Goal: Navigation & Orientation: Find specific page/section

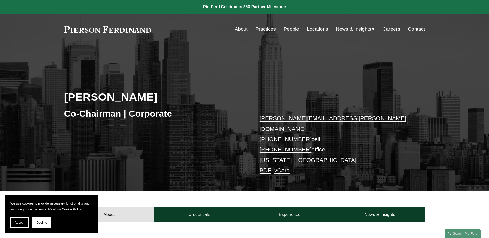
drag, startPoint x: 20, startPoint y: 223, endPoint x: 31, endPoint y: 201, distance: 24.4
click at [20, 223] on span "Accept" at bounding box center [20, 223] width 10 height 4
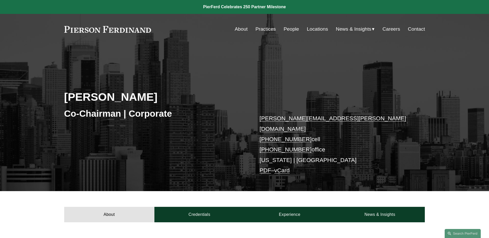
click at [265, 28] on link "Practices" at bounding box center [265, 29] width 20 height 10
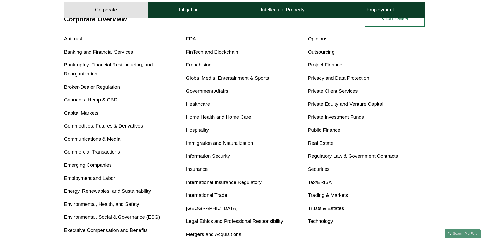
scroll to position [26, 0]
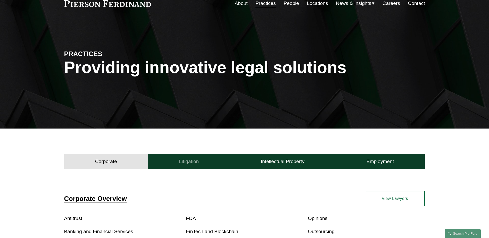
click at [189, 162] on h4 "Litigation" at bounding box center [189, 161] width 20 height 6
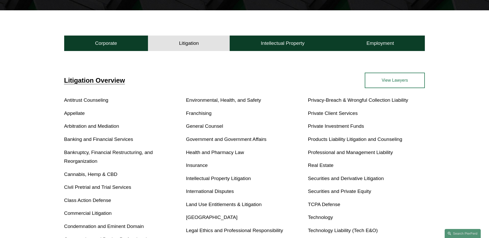
scroll to position [77, 0]
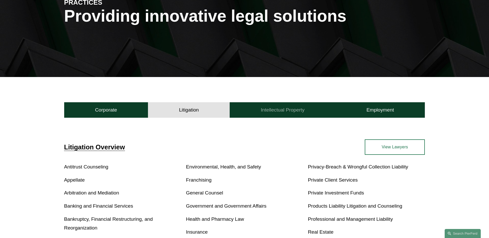
click at [288, 112] on h4 "Intellectual Property" at bounding box center [283, 110] width 44 height 6
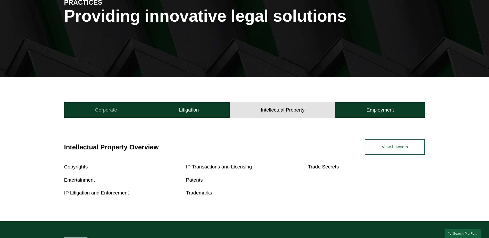
click at [109, 106] on button "Corporate" at bounding box center [106, 109] width 84 height 15
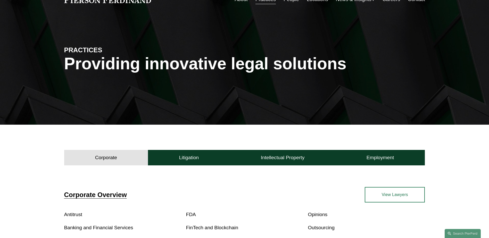
scroll to position [0, 0]
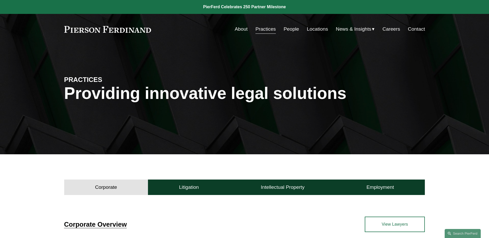
click at [292, 29] on link "People" at bounding box center [290, 29] width 15 height 10
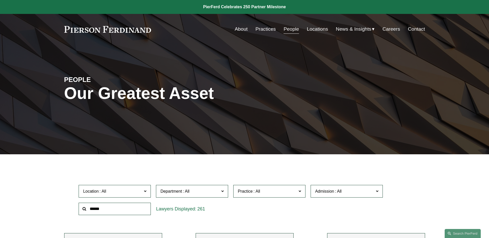
click at [239, 28] on link "About" at bounding box center [241, 29] width 13 height 10
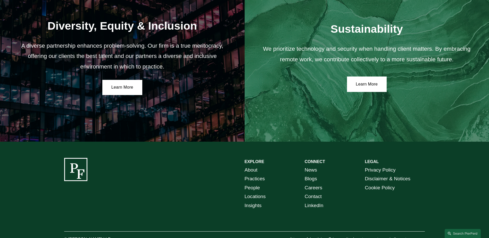
scroll to position [947, 0]
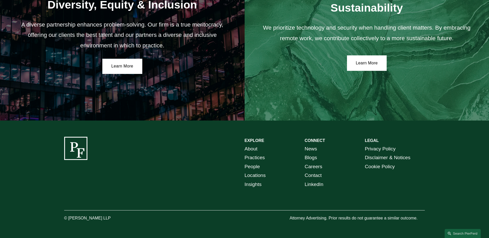
click at [248, 147] on link "About" at bounding box center [251, 149] width 13 height 9
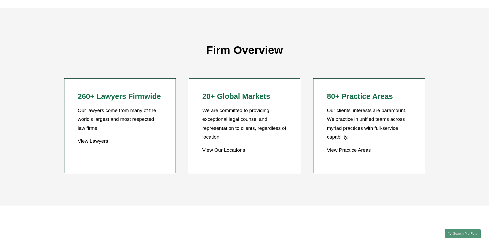
scroll to position [464, 0]
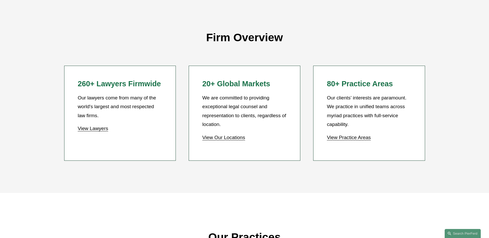
click at [223, 139] on link "View Our Locations" at bounding box center [223, 137] width 43 height 5
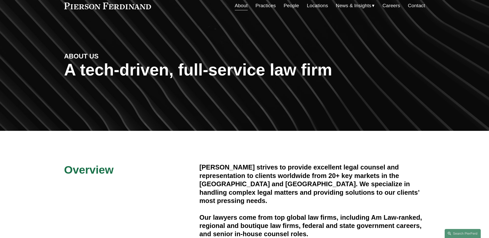
scroll to position [0, 0]
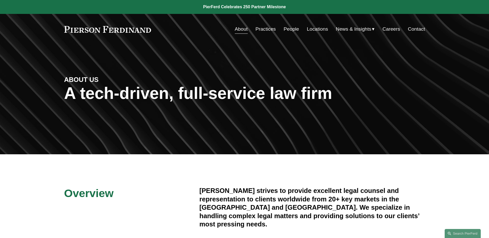
click at [321, 28] on link "Locations" at bounding box center [317, 29] width 21 height 10
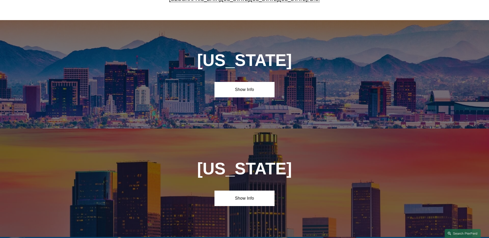
scroll to position [103, 0]
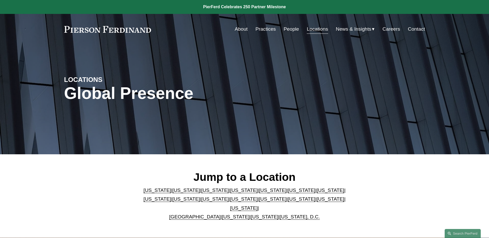
click at [316, 200] on link "Pennsylvania" at bounding box center [330, 198] width 28 height 5
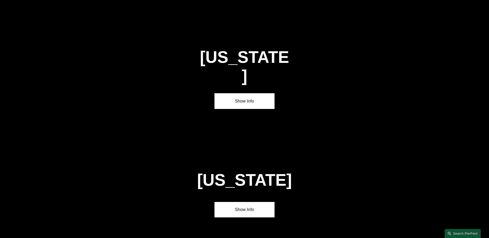
scroll to position [1645, 0]
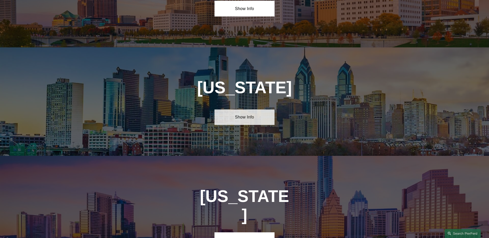
click at [242, 110] on link "Show Info" at bounding box center [244, 117] width 60 height 15
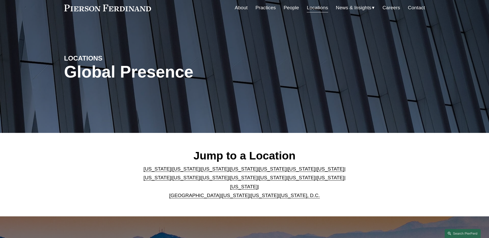
scroll to position [0, 0]
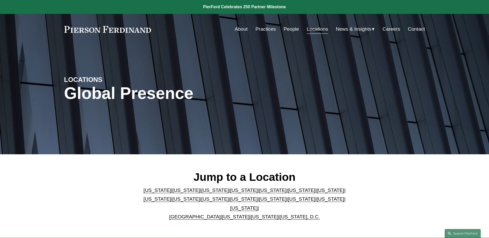
click at [243, 31] on link "About" at bounding box center [241, 29] width 13 height 10
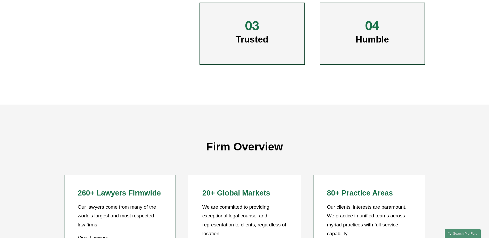
scroll to position [464, 0]
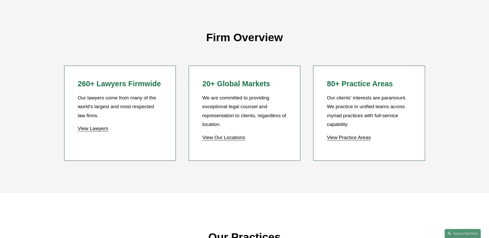
click at [219, 139] on link "View Our Locations" at bounding box center [223, 137] width 43 height 5
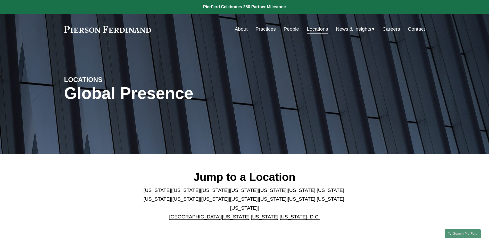
click at [188, 214] on link "United Kingdom" at bounding box center [195, 216] width 52 height 5
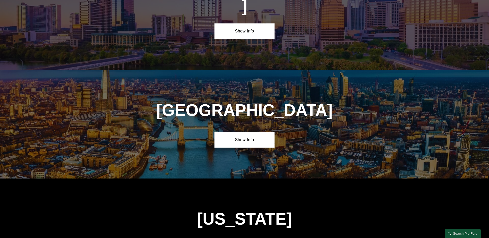
scroll to position [1862, 0]
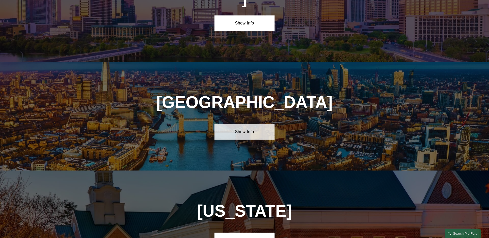
click at [257, 124] on link "Show Info" at bounding box center [244, 131] width 60 height 15
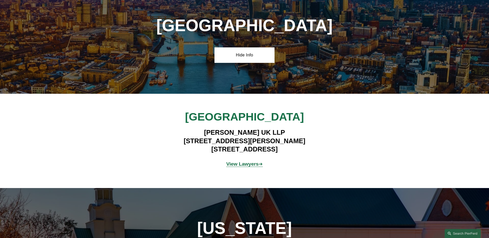
scroll to position [2017, 0]
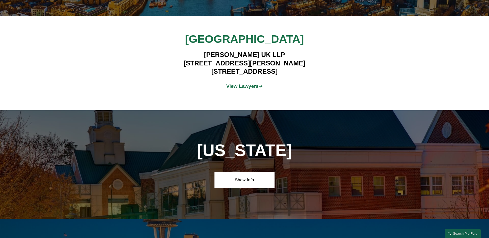
click at [243, 83] on strong "View Lawyers" at bounding box center [242, 85] width 32 height 5
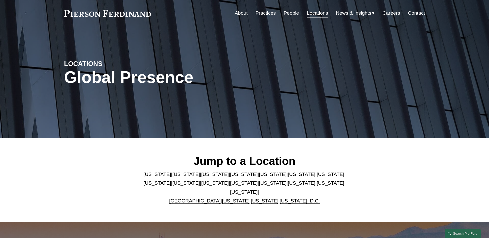
scroll to position [0, 0]
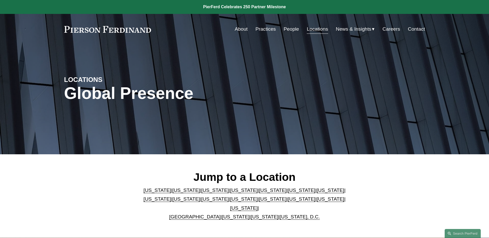
click at [240, 28] on link "About" at bounding box center [241, 29] width 13 height 10
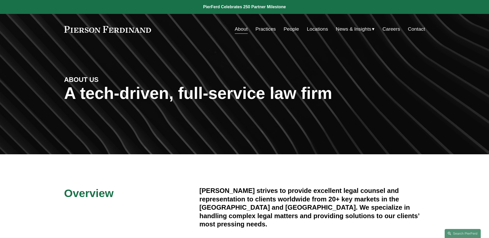
click at [0, 0] on span "News" at bounding box center [0, 0] width 0 height 0
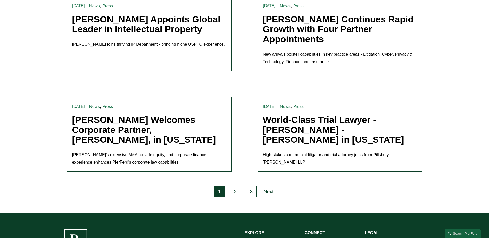
scroll to position [1099, 0]
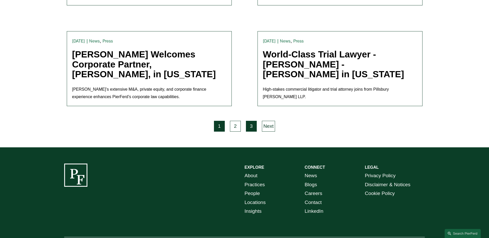
click at [253, 121] on link "3" at bounding box center [251, 126] width 11 height 11
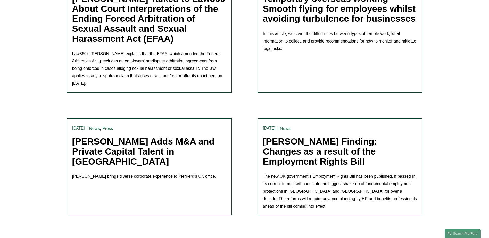
scroll to position [1031, 0]
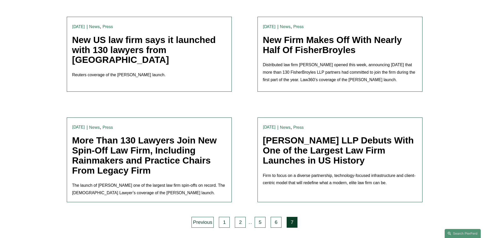
scroll to position [644, 0]
